Goal: Task Accomplishment & Management: Manage account settings

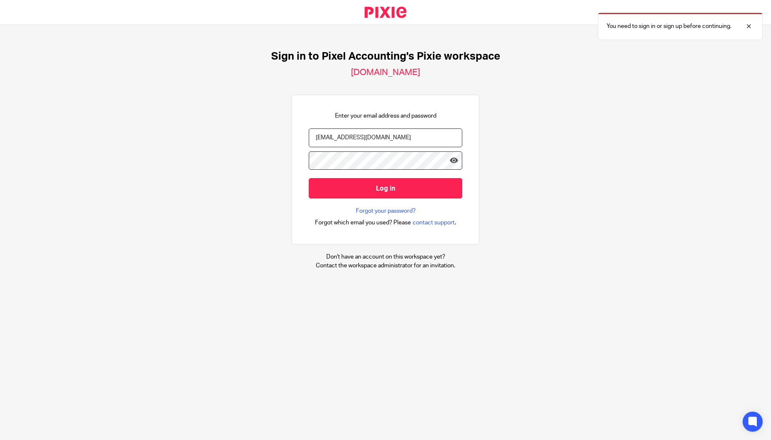
click at [424, 141] on input "[EMAIL_ADDRESS][DOMAIN_NAME]" at bounding box center [386, 137] width 154 height 19
type input "[PERSON_NAME][EMAIL_ADDRESS][DOMAIN_NAME]"
click at [388, 187] on input "Log in" at bounding box center [386, 188] width 154 height 20
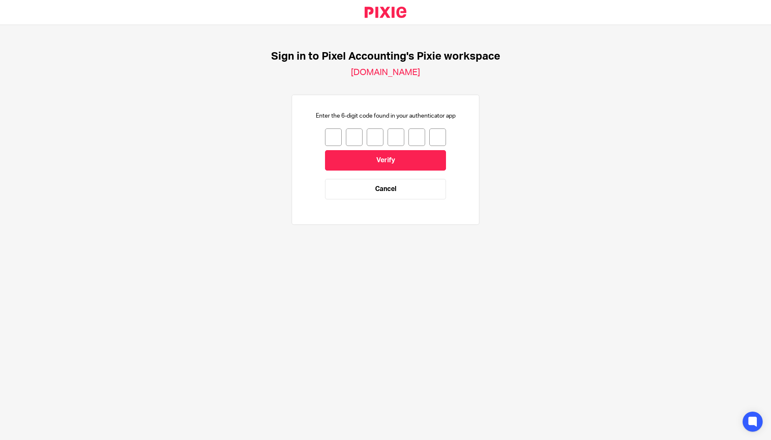
click at [327, 135] on input "number" at bounding box center [333, 137] width 17 height 18
type input "0"
type input "2"
type input "7"
type input "2"
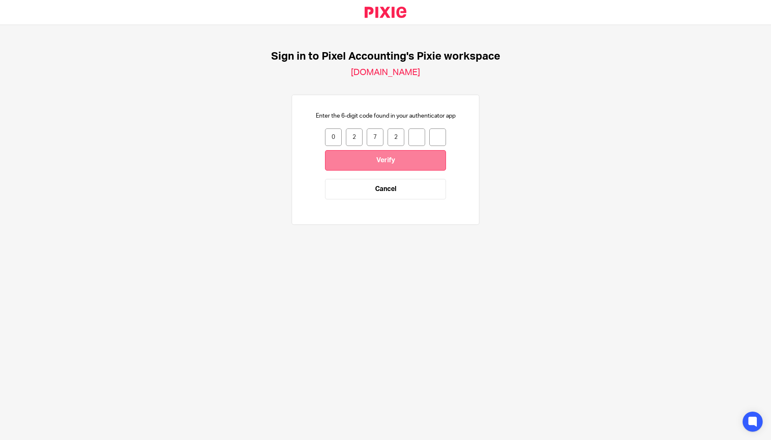
type input "7"
type input "4"
click at [354, 159] on input "Verify" at bounding box center [385, 160] width 121 height 20
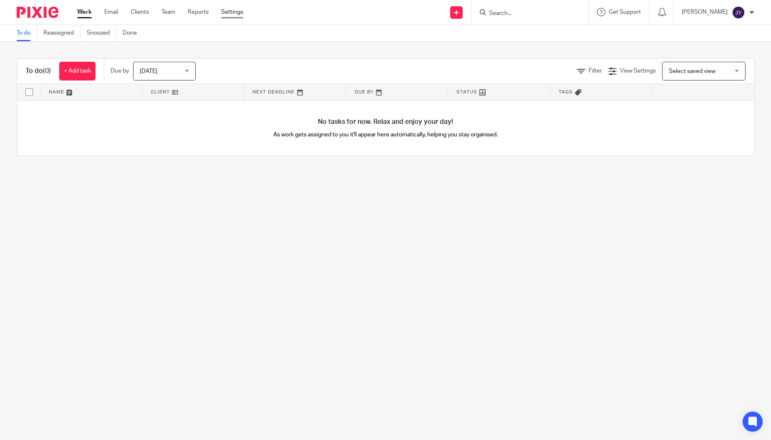
click at [227, 13] on link "Settings" at bounding box center [232, 12] width 22 height 8
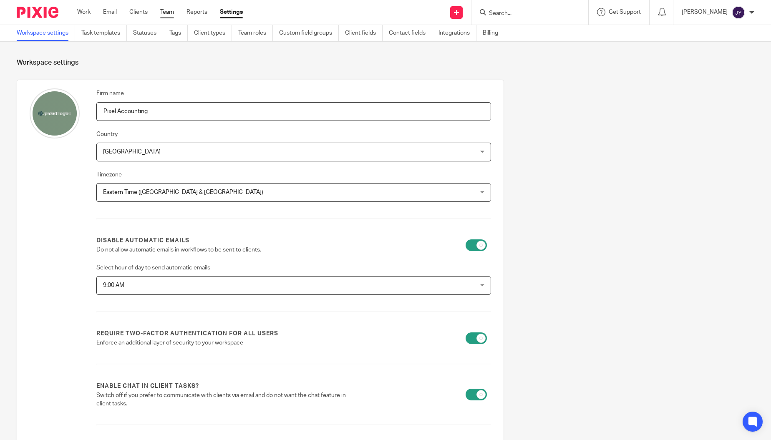
click at [166, 10] on link "Team" at bounding box center [167, 12] width 14 height 8
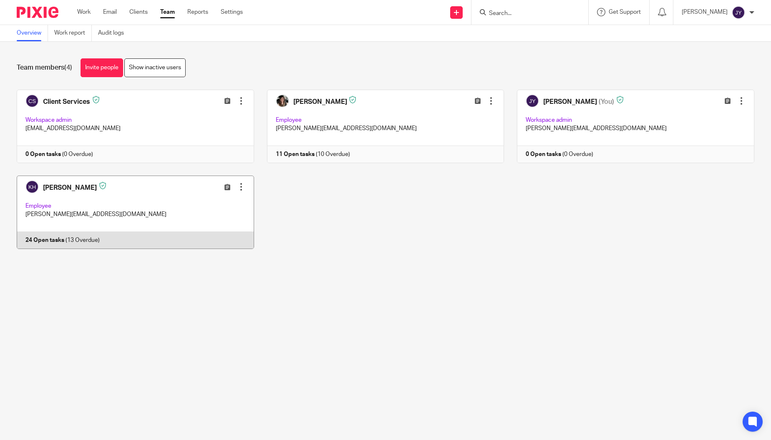
click at [237, 188] on div at bounding box center [241, 187] width 8 height 8
click at [166, 206] on span "Edit user" at bounding box center [165, 205] width 23 height 6
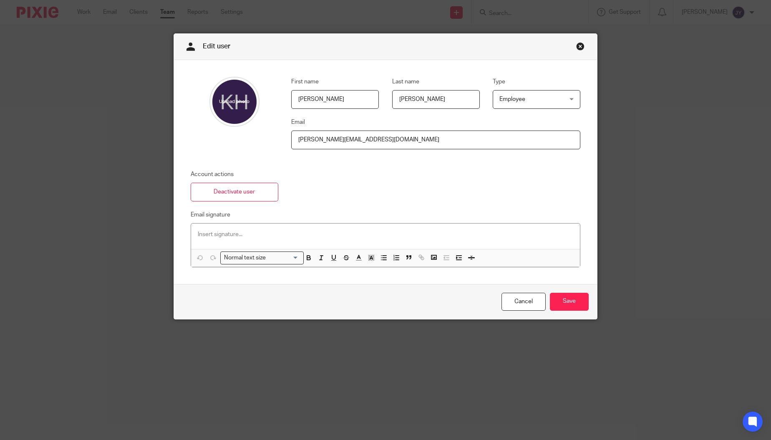
click at [564, 100] on div "Employee Employee" at bounding box center [537, 99] width 88 height 19
click at [548, 134] on li "Workspace admin" at bounding box center [533, 134] width 87 height 17
click at [566, 297] on input "Save" at bounding box center [569, 302] width 39 height 18
